Goal: Check status: Check status

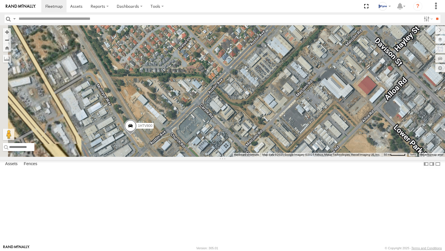
drag, startPoint x: 216, startPoint y: 209, endPoint x: 302, endPoint y: 181, distance: 90.5
click at [302, 157] on div "1HTV800" at bounding box center [222, 90] width 445 height 131
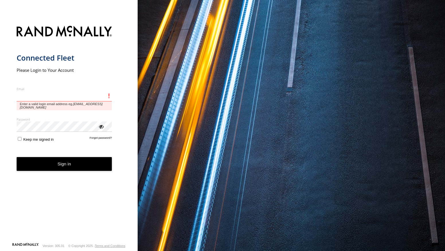
type input "**********"
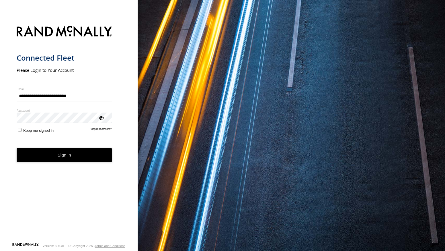
click at [94, 164] on form "**********" at bounding box center [69, 132] width 105 height 220
click at [96, 159] on button "Sign in" at bounding box center [65, 155] width 96 height 14
click at [65, 155] on button "Sign in" at bounding box center [65, 155] width 96 height 14
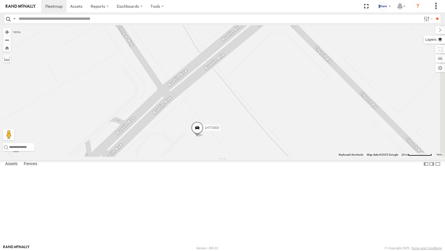
click at [442, 39] on label at bounding box center [434, 40] width 21 height 8
click at [0, 0] on span "Basemaps" at bounding box center [0, 0] width 0 height 0
click at [0, 0] on span "Satellite" at bounding box center [0, 0] width 0 height 0
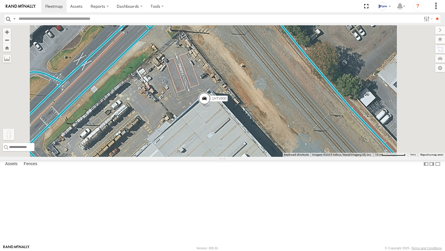
drag, startPoint x: 151, startPoint y: 223, endPoint x: 220, endPoint y: 69, distance: 169.1
click at [220, 69] on div "1HTV800 To activate drag with keyboard, press Alt + Enter. Once in keyboard dra…" at bounding box center [222, 90] width 445 height 131
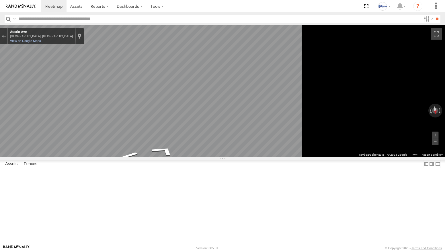
click at [409, 145] on div "← Move left → Move right ↑ Move up ↓ Move down + Zoom in - Zoom out Home Jump l…" at bounding box center [222, 90] width 445 height 131
click at [437, 146] on div "← Move left → Move right ↑ Move up ↓ Move down + Zoom in - Zoom out Home Jump l…" at bounding box center [222, 90] width 445 height 131
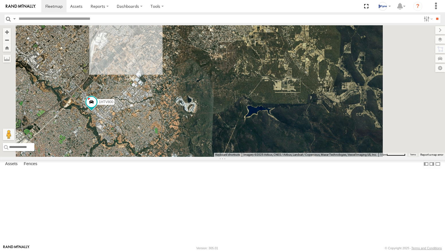
drag, startPoint x: 321, startPoint y: 194, endPoint x: 268, endPoint y: 180, distance: 54.4
click at [268, 157] on div "1HTV800 6" at bounding box center [222, 90] width 445 height 131
